Goal: Information Seeking & Learning: Learn about a topic

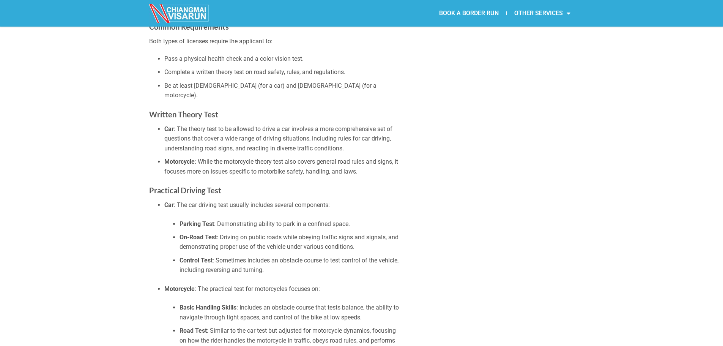
scroll to position [2232, 0]
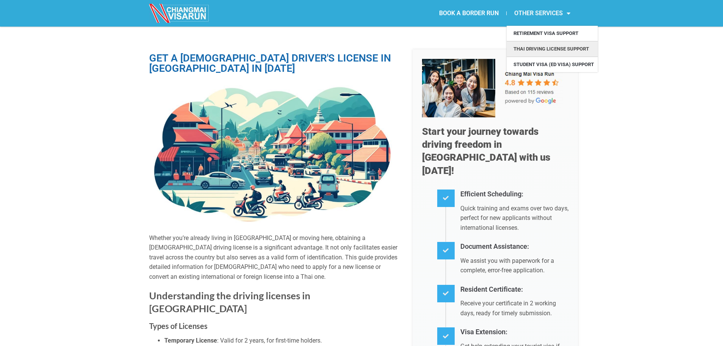
click at [531, 50] on link "Thai Driving License Support" at bounding box center [551, 48] width 91 height 15
click at [544, 31] on link "Retirement Visa Support" at bounding box center [551, 33] width 91 height 15
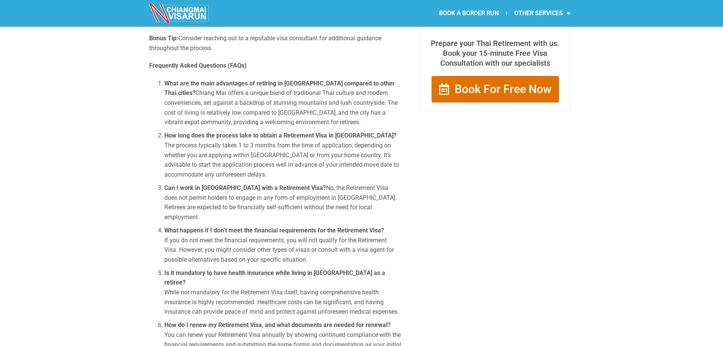
scroll to position [834, 0]
